Goal: Transaction & Acquisition: Subscribe to service/newsletter

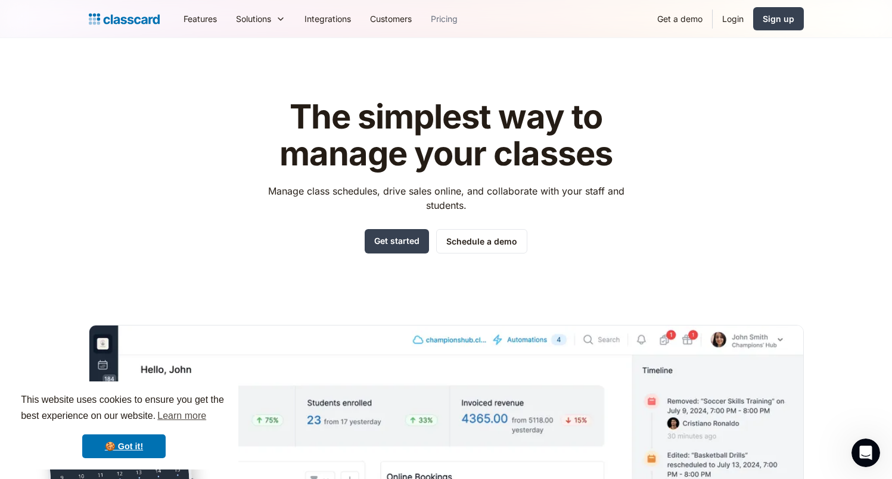
click at [448, 19] on link "Pricing" at bounding box center [444, 18] width 46 height 27
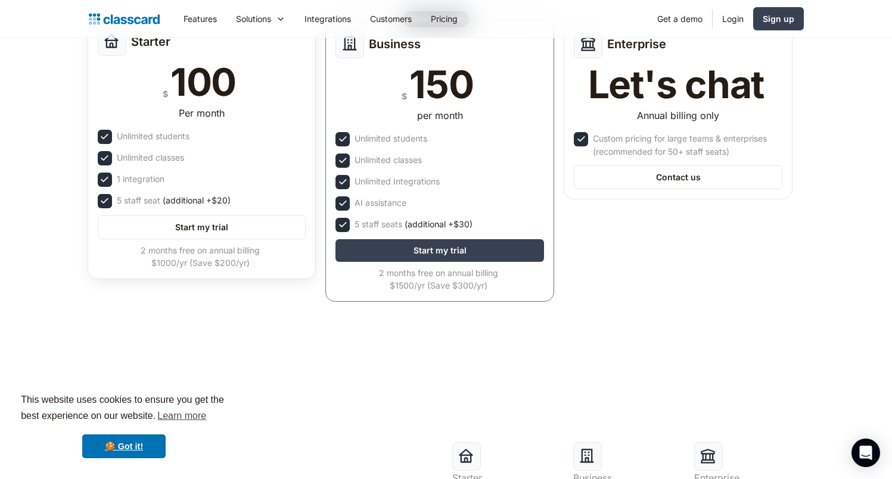
scroll to position [20, 0]
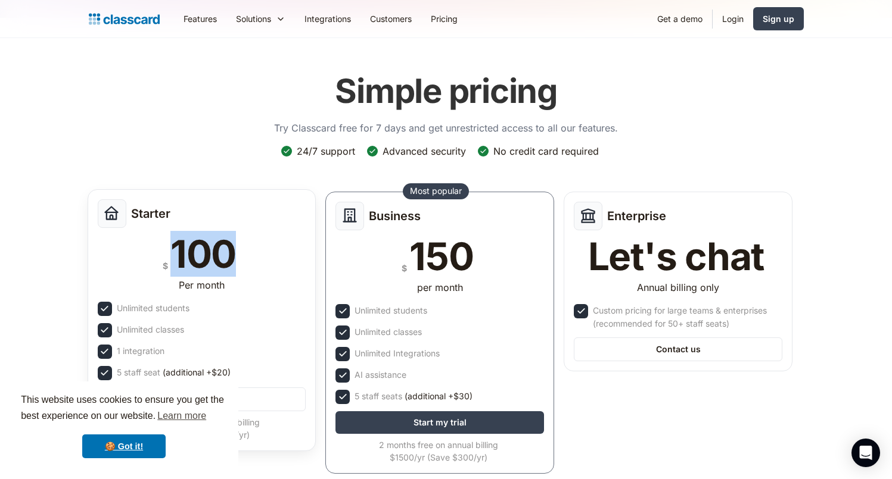
drag, startPoint x: 171, startPoint y: 254, endPoint x: 251, endPoint y: 262, distance: 80.8
click at [252, 262] on div "$ 100" at bounding box center [202, 254] width 208 height 38
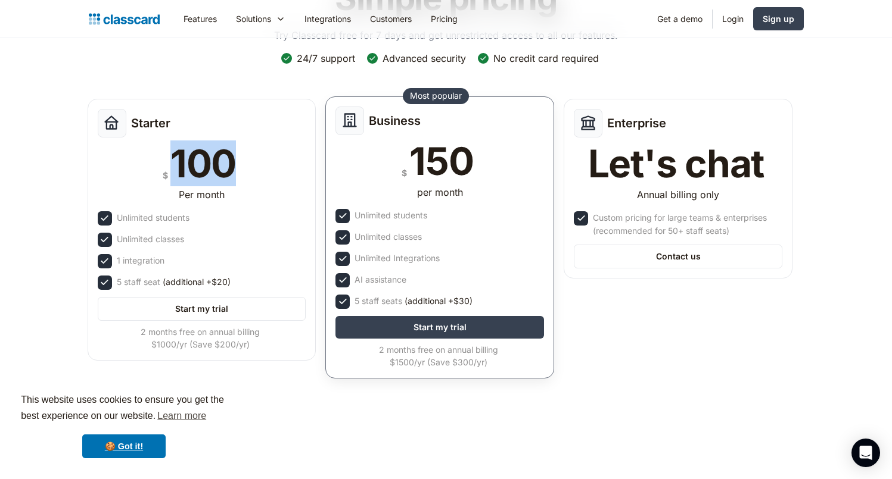
scroll to position [142, 0]
